Goal: Information Seeking & Learning: Learn about a topic

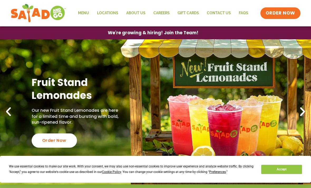
click at [82, 12] on link "Menu" at bounding box center [83, 13] width 19 height 12
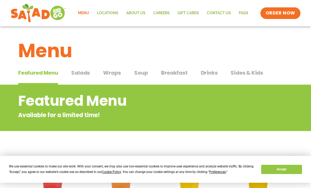
click at [78, 73] on span "Salads" at bounding box center [80, 73] width 19 height 8
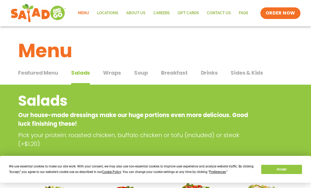
click at [110, 73] on span "Wraps" at bounding box center [112, 73] width 18 height 8
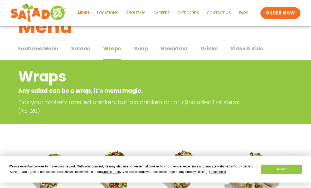
scroll to position [24, 0]
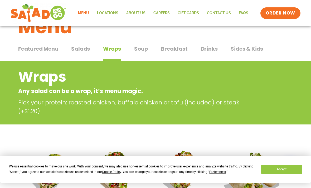
click at [138, 43] on div "Menu" at bounding box center [155, 22] width 311 height 41
click at [140, 51] on span "Soup" at bounding box center [141, 49] width 14 height 8
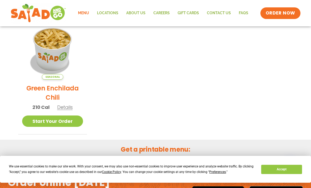
scroll to position [145, 0]
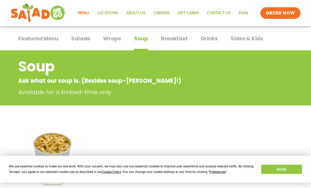
click at [167, 43] on button "Breakfast Breakfast" at bounding box center [174, 43] width 26 height 16
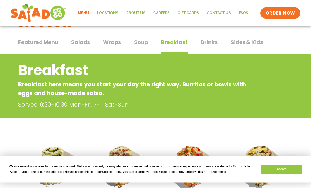
click at [206, 43] on span "Drinks" at bounding box center [209, 42] width 17 height 8
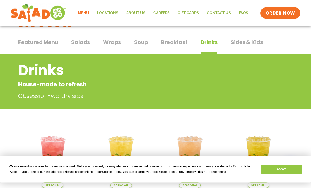
scroll to position [31, 0]
click at [240, 47] on button "Sides & Kids Sides & Kids" at bounding box center [246, 46] width 32 height 16
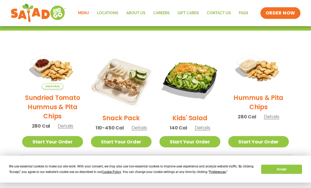
scroll to position [116, 0]
